Goal: Information Seeking & Learning: Learn about a topic

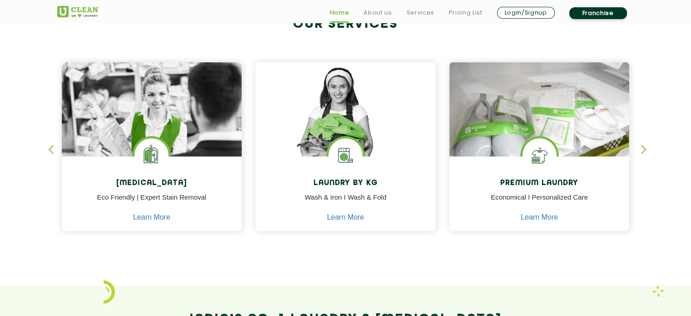
scroll to position [410, 0]
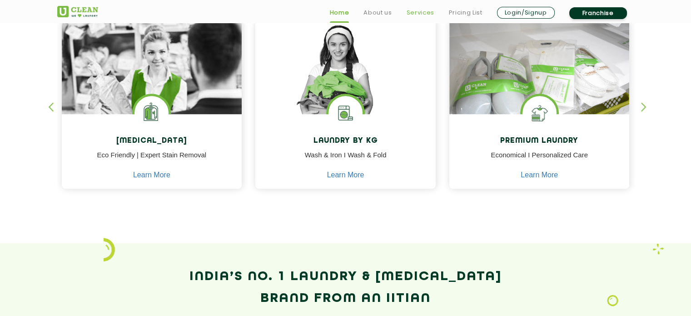
click at [409, 12] on link "Services" at bounding box center [420, 12] width 28 height 11
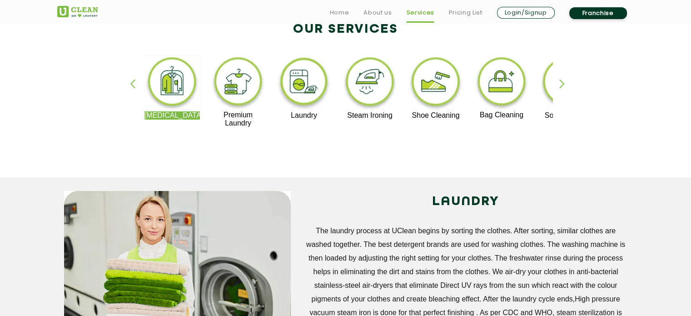
scroll to position [208, 0]
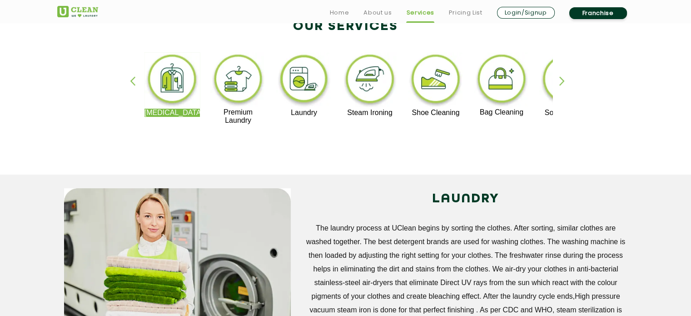
click at [314, 94] on img at bounding box center [304, 80] width 56 height 56
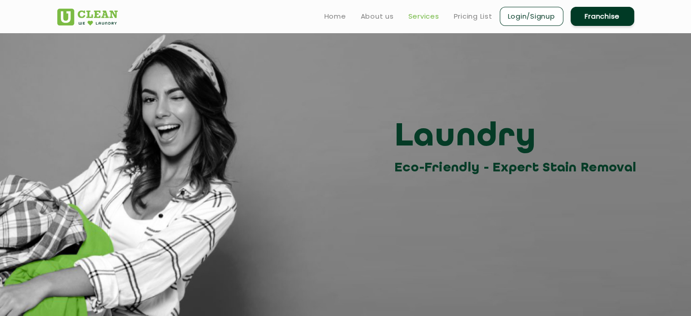
click at [419, 16] on link "Services" at bounding box center [423, 16] width 31 height 11
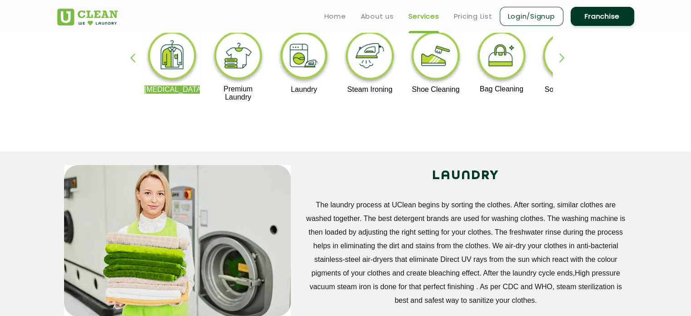
scroll to position [211, 0]
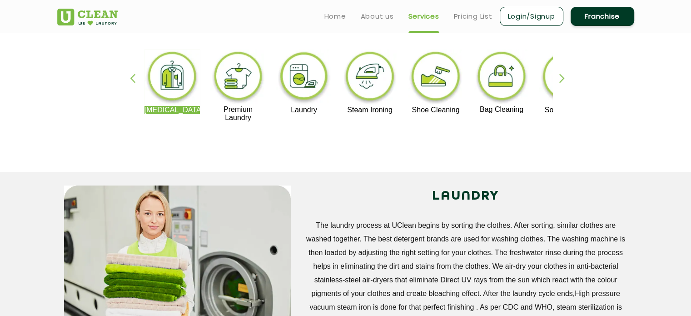
click at [562, 75] on div "button" at bounding box center [566, 86] width 14 height 25
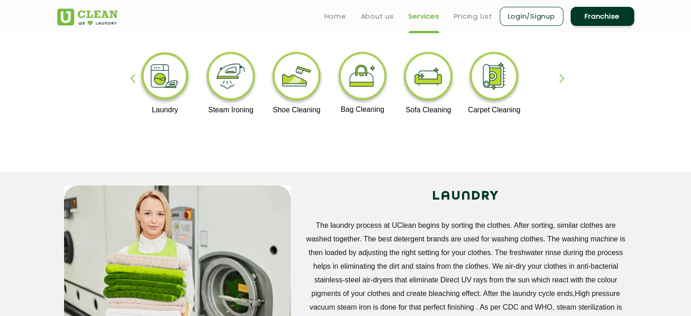
click at [562, 75] on div "button" at bounding box center [566, 86] width 14 height 25
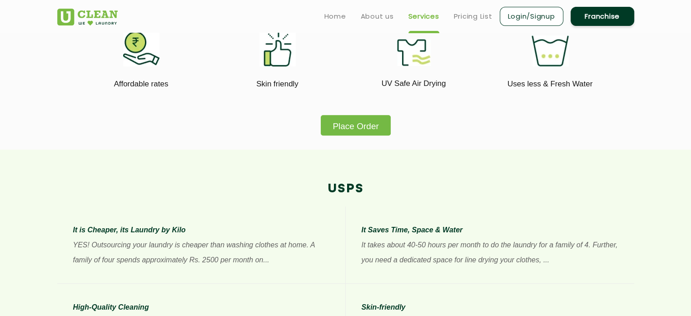
scroll to position [556, 0]
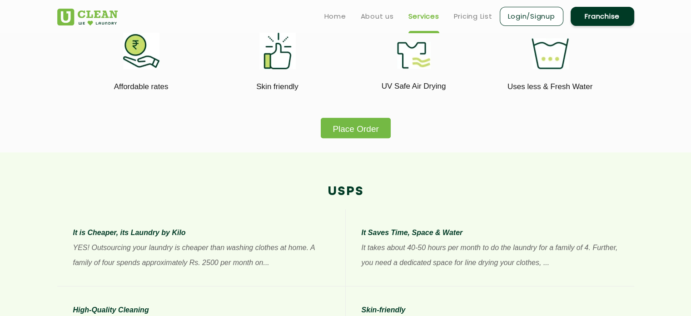
click at [334, 136] on button "Place Order" at bounding box center [355, 128] width 69 height 20
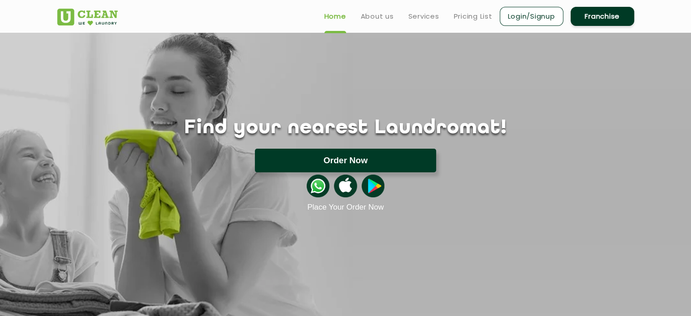
click at [414, 150] on button "Order Now" at bounding box center [345, 160] width 181 height 24
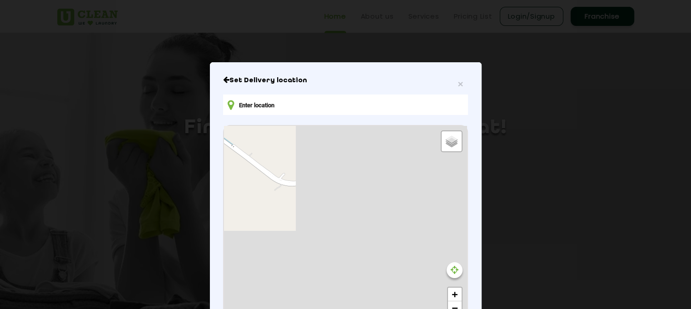
type input "8J4PJV68+72"
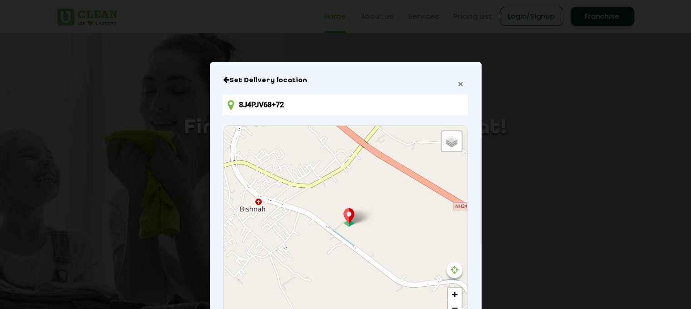
click at [459, 85] on span "×" at bounding box center [459, 84] width 5 height 10
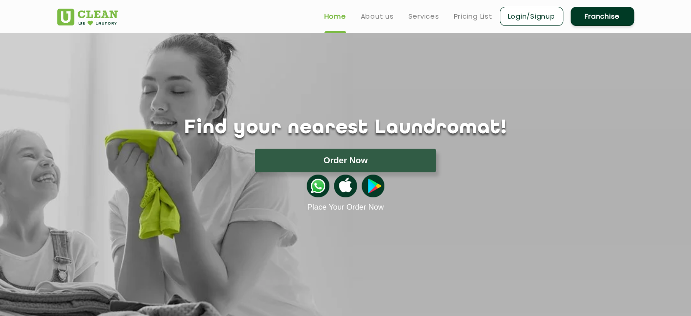
click at [411, 22] on ul "Home About us Services Pricing List Login/Signup Franchise" at bounding box center [475, 15] width 317 height 21
click at [463, 12] on link "Pricing List" at bounding box center [473, 16] width 39 height 11
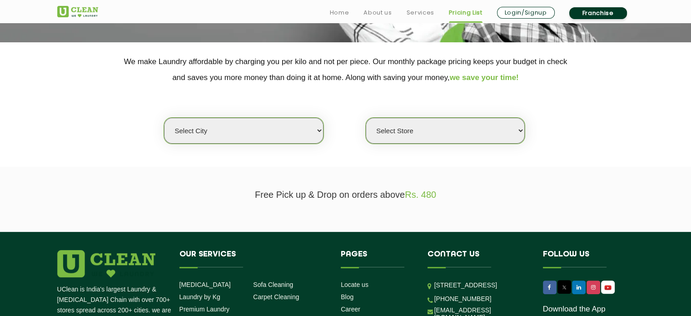
scroll to position [165, 0]
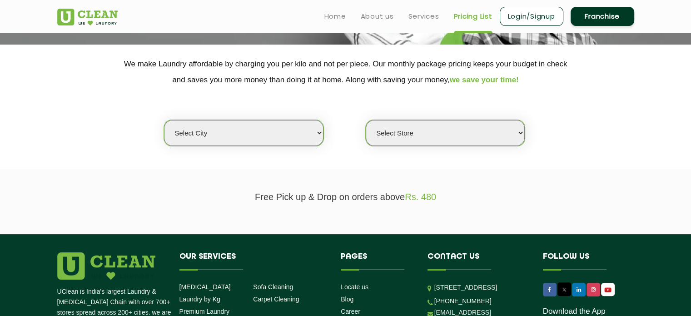
click at [274, 139] on select "Select city [GEOGRAPHIC_DATA] [GEOGRAPHIC_DATA] [GEOGRAPHIC_DATA] [GEOGRAPHIC_D…" at bounding box center [243, 133] width 159 height 26
click at [164, 120] on select "Select city [GEOGRAPHIC_DATA] [GEOGRAPHIC_DATA] [GEOGRAPHIC_DATA] [GEOGRAPHIC_D…" at bounding box center [243, 133] width 159 height 26
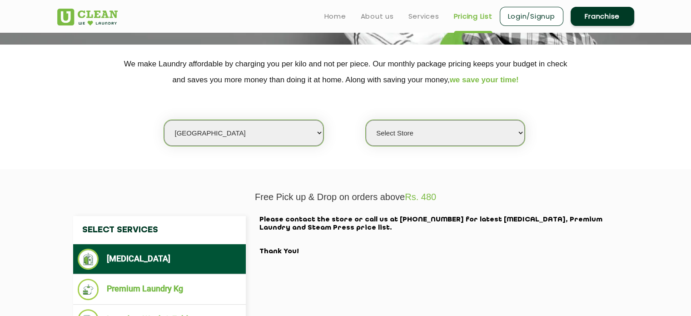
click at [263, 132] on select "Select city [GEOGRAPHIC_DATA] [GEOGRAPHIC_DATA] [GEOGRAPHIC_DATA] [GEOGRAPHIC_D…" at bounding box center [243, 133] width 159 height 26
select select "68"
click at [164, 120] on select "Select city [GEOGRAPHIC_DATA] [GEOGRAPHIC_DATA] [GEOGRAPHIC_DATA] [GEOGRAPHIC_D…" at bounding box center [243, 133] width 159 height 26
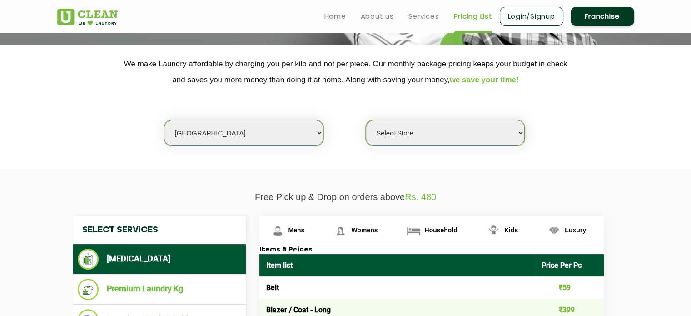
click at [378, 130] on select "Select Store [PERSON_NAME][GEOGRAPHIC_DATA] UClean Talab Tillo UClean Janipur U…" at bounding box center [444, 133] width 159 height 26
select select "586"
click at [365, 120] on select "Select Store [PERSON_NAME][GEOGRAPHIC_DATA] UClean Talab Tillo UClean Janipur U…" at bounding box center [444, 133] width 159 height 26
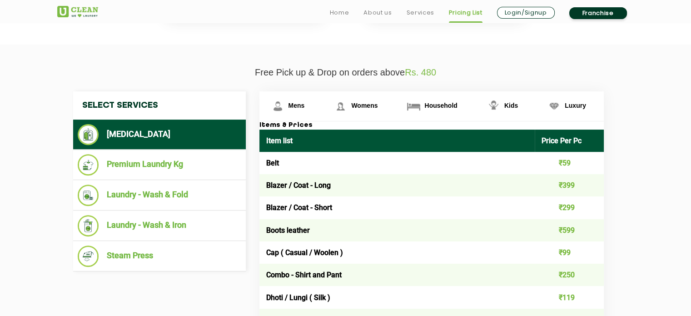
scroll to position [309, 0]
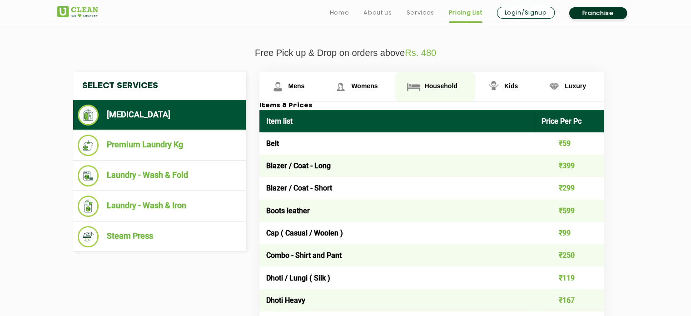
click at [420, 93] on img at bounding box center [413, 87] width 16 height 16
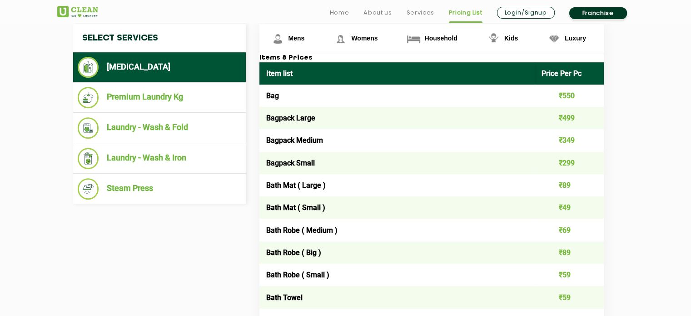
scroll to position [344, 0]
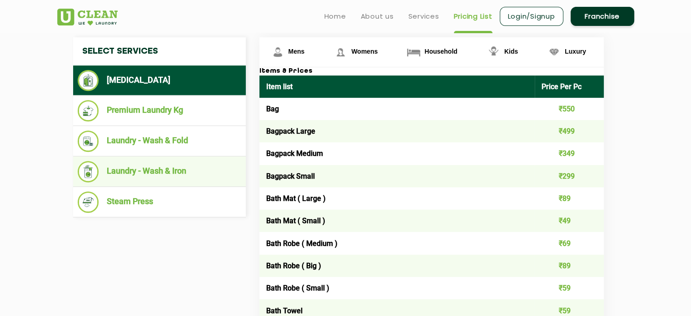
click at [167, 168] on li "Laundry - Wash & Iron" at bounding box center [159, 171] width 163 height 21
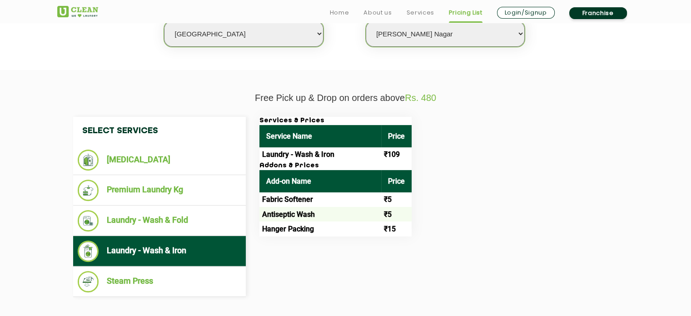
scroll to position [265, 0]
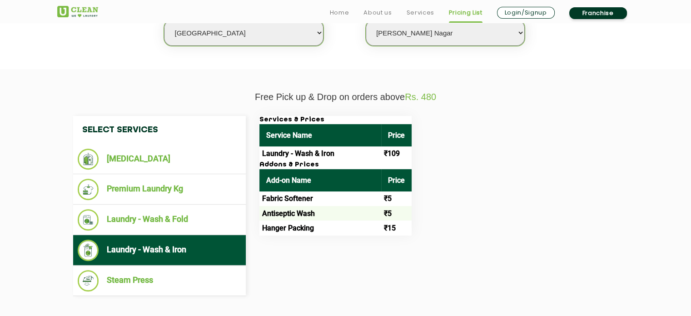
click at [200, 235] on ul "Laundry - Wash & Iron" at bounding box center [159, 250] width 173 height 30
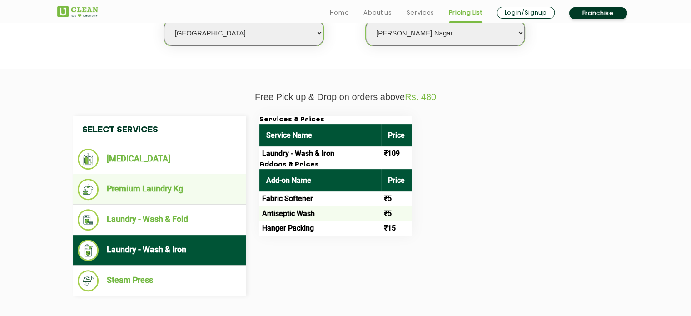
click at [183, 179] on li "Premium Laundry Kg" at bounding box center [159, 188] width 163 height 21
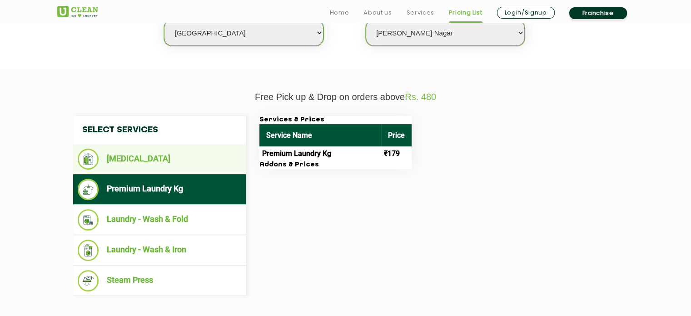
click at [166, 155] on li "[MEDICAL_DATA]" at bounding box center [159, 158] width 163 height 21
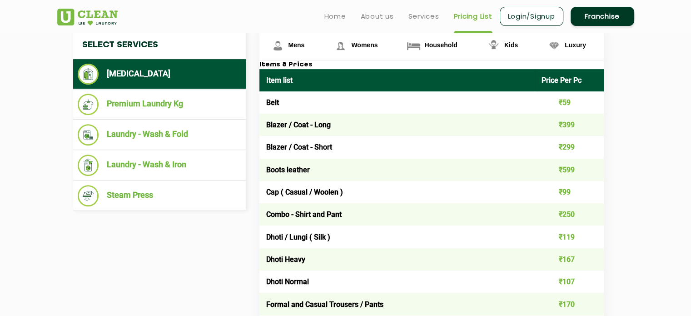
scroll to position [341, 0]
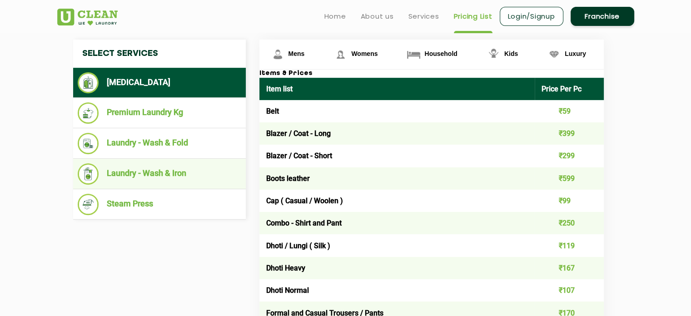
click at [133, 181] on li "Laundry - Wash & Iron" at bounding box center [159, 173] width 163 height 21
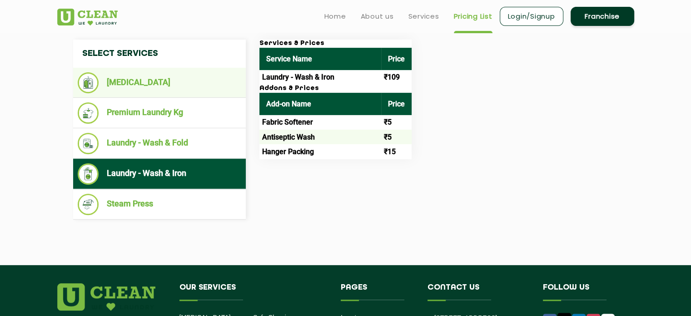
click at [169, 81] on li "[MEDICAL_DATA]" at bounding box center [159, 82] width 163 height 21
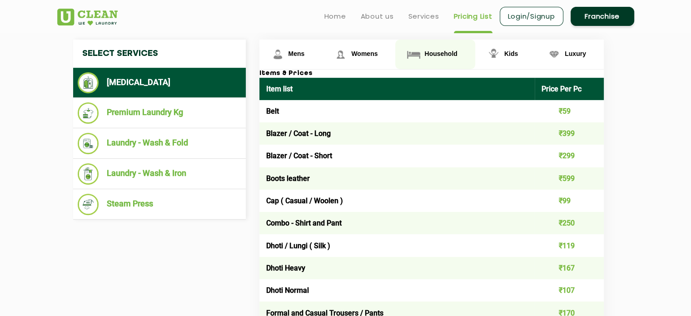
click at [445, 52] on span "Household" at bounding box center [440, 53] width 33 height 7
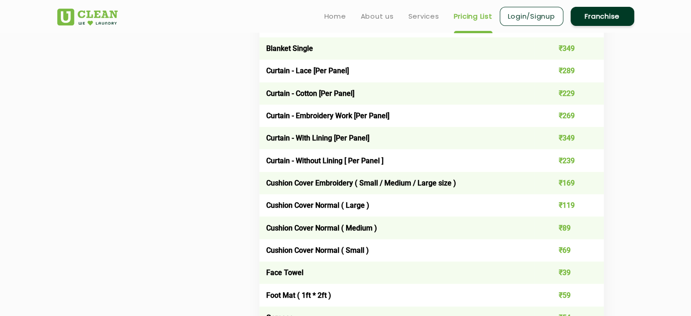
scroll to position [765, 0]
